Goal: Task Accomplishment & Management: Use online tool/utility

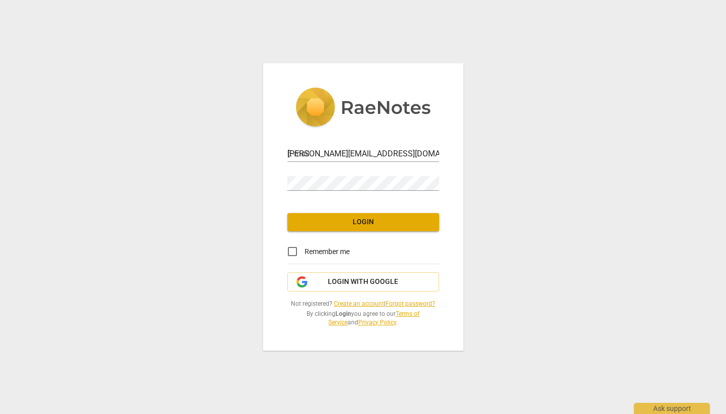
click at [332, 225] on span "Login" at bounding box center [363, 222] width 136 height 10
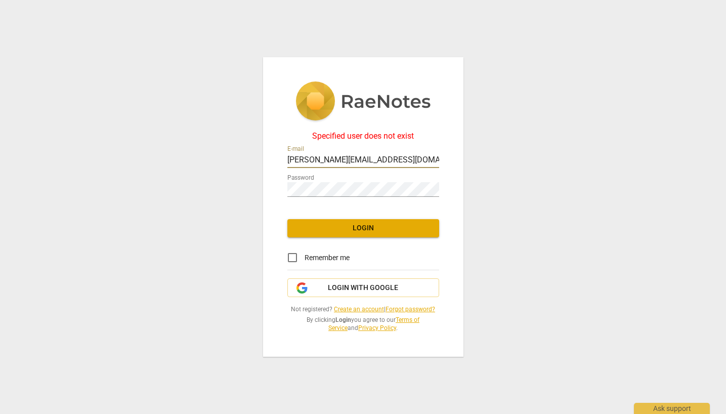
drag, startPoint x: 368, startPoint y: 159, endPoint x: 303, endPoint y: 161, distance: 65.3
click at [303, 161] on input "[PERSON_NAME][EMAIL_ADDRESS][DOMAIN_NAME]" at bounding box center [363, 160] width 152 height 15
type input "[PERSON_NAME][EMAIL_ADDRESS][DOMAIN_NAME]"
click at [358, 232] on span "Login" at bounding box center [363, 228] width 136 height 10
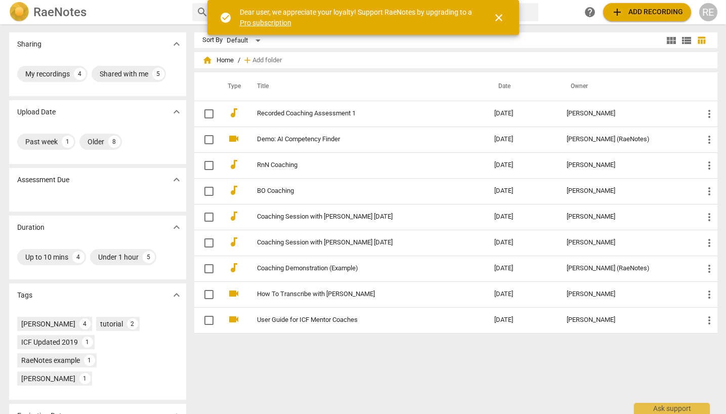
click at [496, 16] on span "close" at bounding box center [499, 18] width 12 height 12
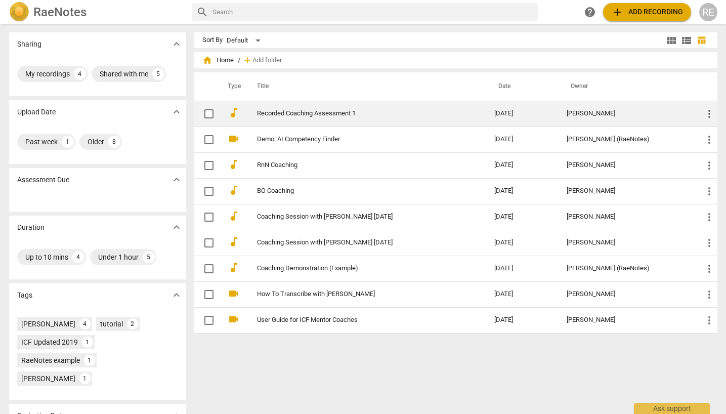
click at [382, 106] on td "Recorded Coaching Assessment 1" at bounding box center [366, 114] width 242 height 26
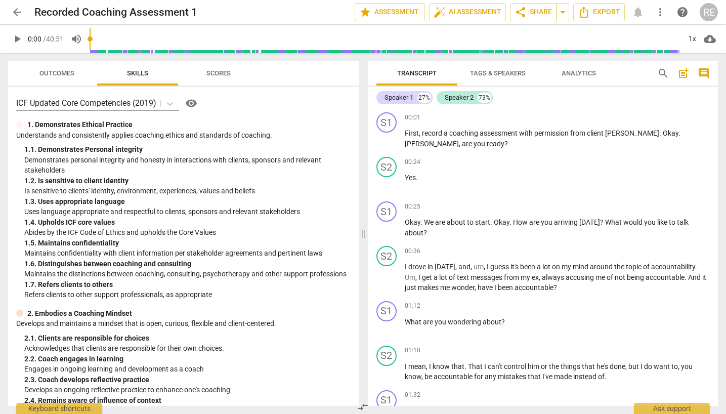
click at [486, 73] on span "Tags & Speakers" at bounding box center [498, 73] width 56 height 8
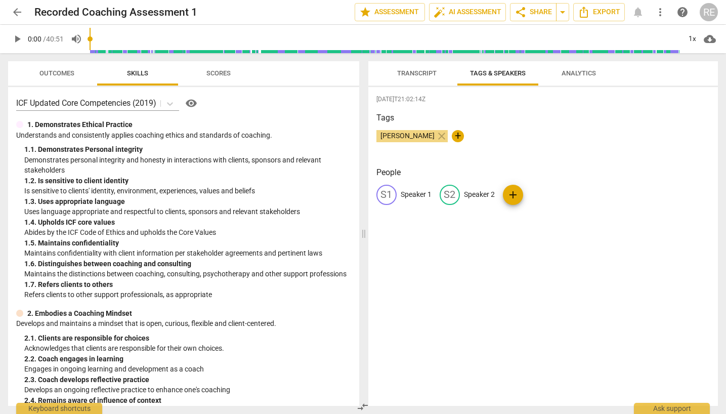
click at [406, 79] on span "Transcript" at bounding box center [417, 74] width 64 height 14
